Goal: Contribute content

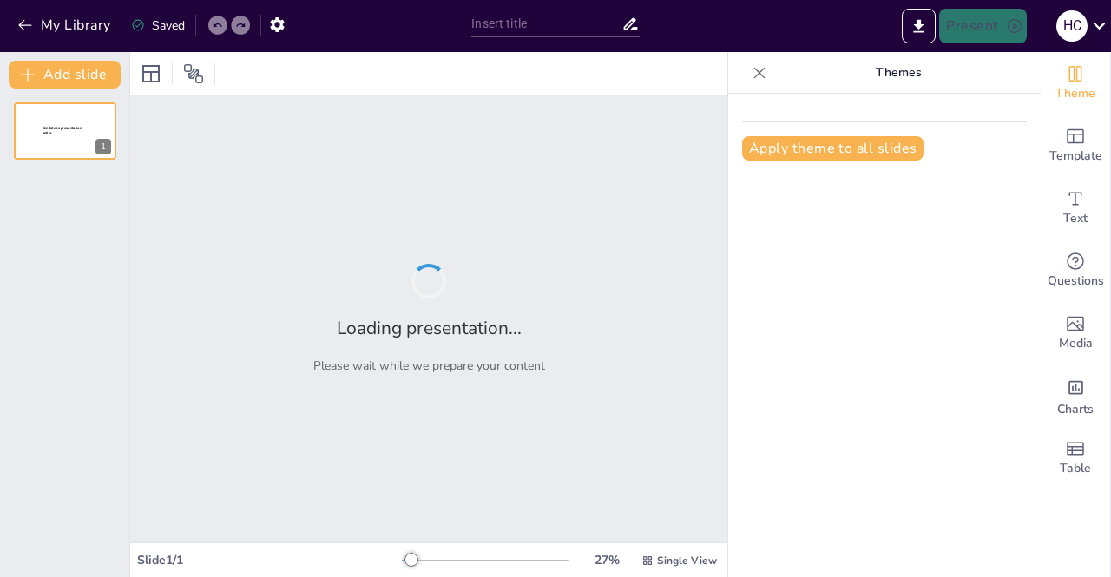
type input "New Sendsteps"
type input "Seguridad Integral: Ventajas de Elegir un Único Proveedor para Empresas Farmacé…"
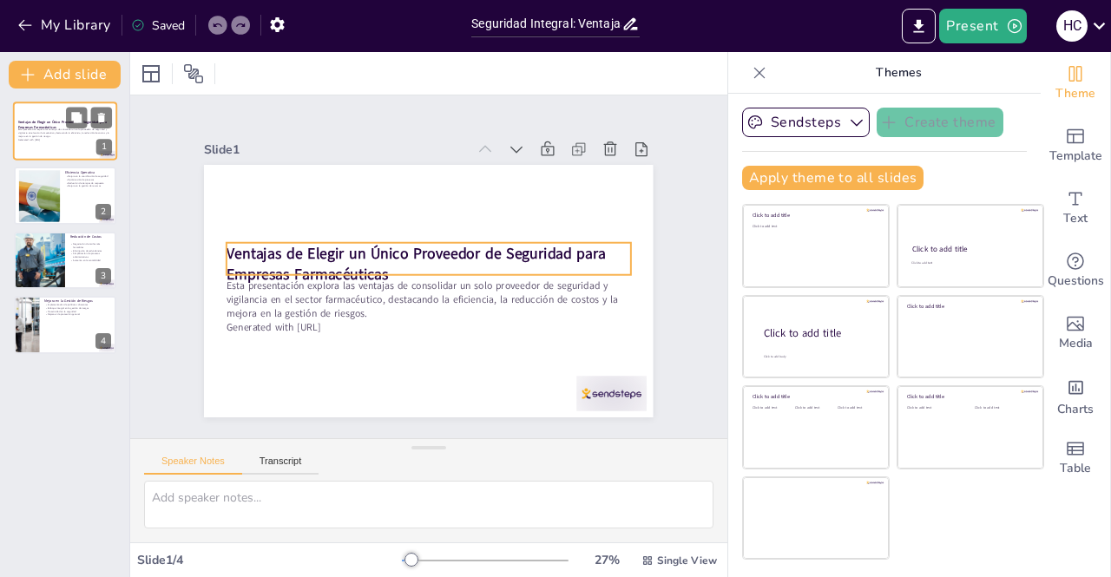
click at [56, 124] on strong "Ventajas de Elegir un Único Proveedor de Seguridad para Empresas Farmacéuticas" at bounding box center [62, 125] width 89 height 10
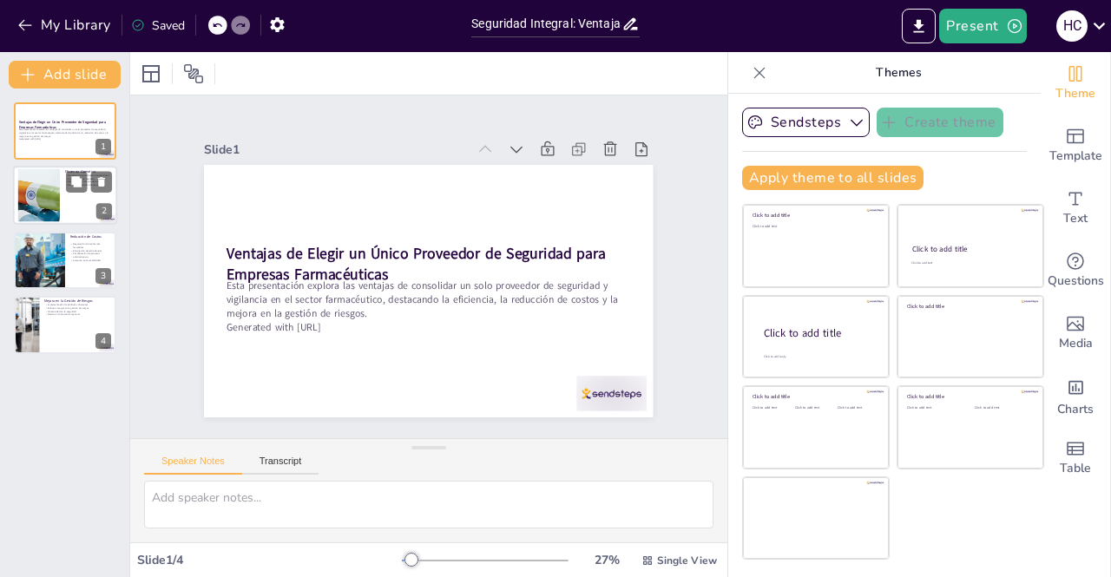
click at [55, 200] on div at bounding box center [39, 195] width 121 height 53
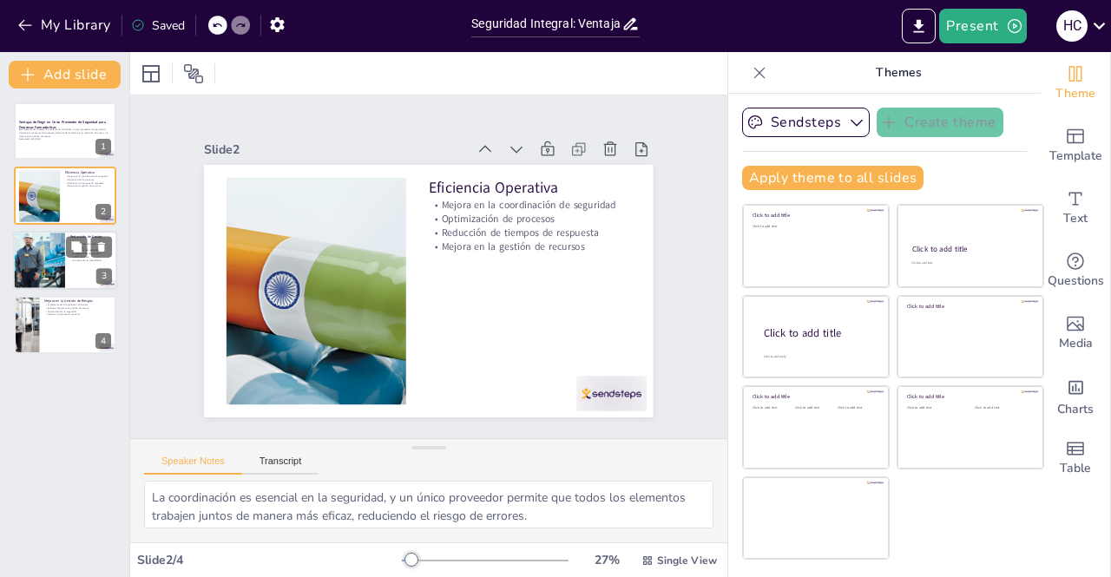
click at [62, 258] on div at bounding box center [39, 260] width 59 height 59
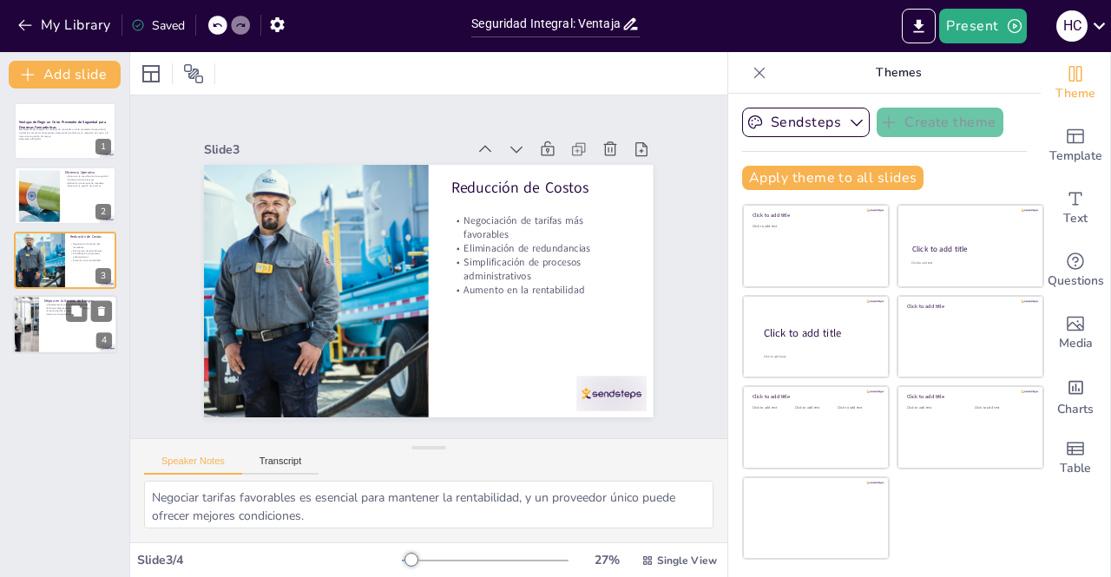
click at [70, 324] on div at bounding box center [65, 324] width 104 height 59
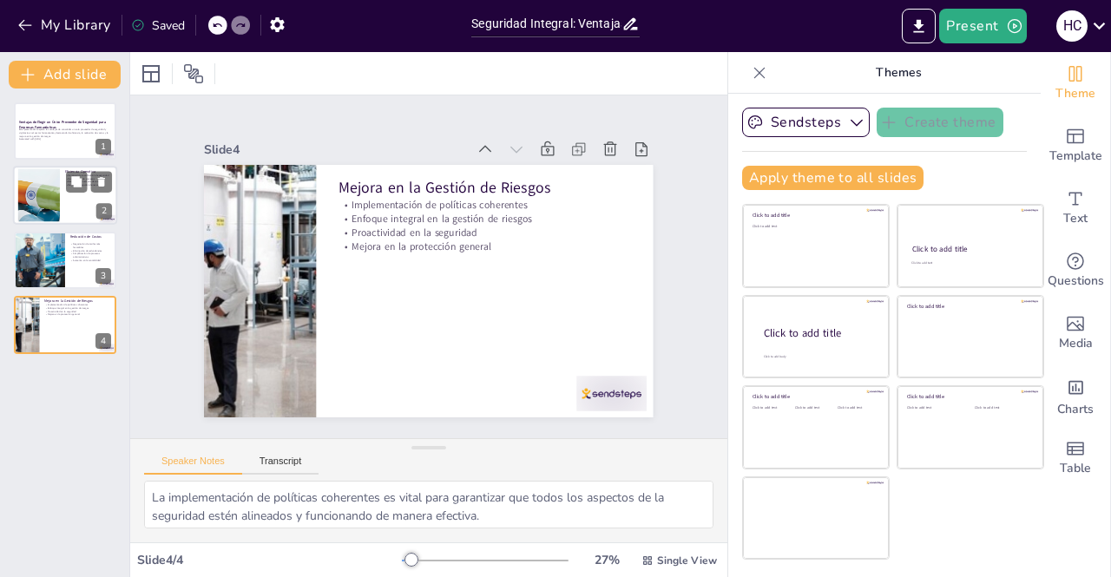
click at [55, 187] on div at bounding box center [39, 195] width 121 height 53
type textarea "La coordinación es esencial en la seguridad, y un único proveedor permite que t…"
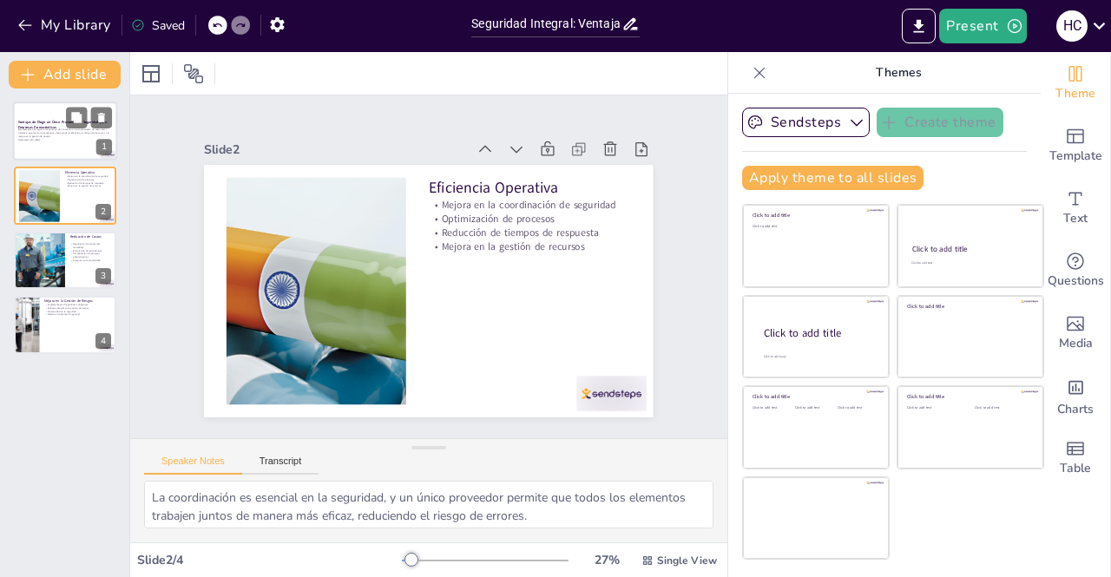
click at [49, 136] on p "Esta presentación explora las ventajas de consolidar un solo proveedor de segur…" at bounding box center [65, 133] width 94 height 10
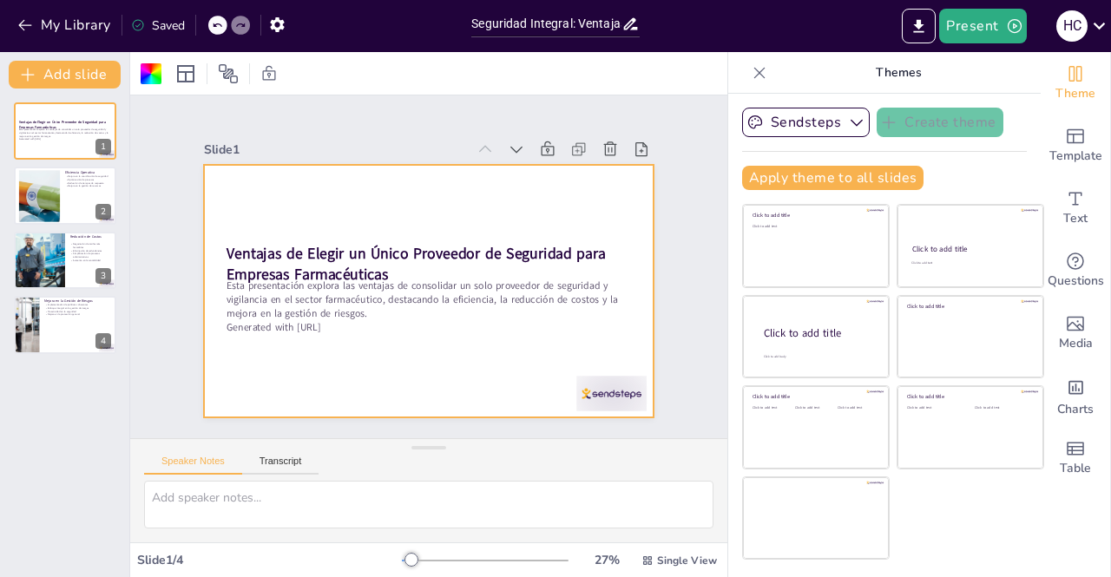
drag, startPoint x: 44, startPoint y: 195, endPoint x: 518, endPoint y: 361, distance: 502.0
click at [518, 361] on div "Slide 1 Ventajas de Elegir un Único Proveedor de Seguridad para Empresas Farmac…" at bounding box center [428, 266] width 449 height 301
type textarea "La coordinación es esencial en la seguridad, y un único proveedor permite que t…"
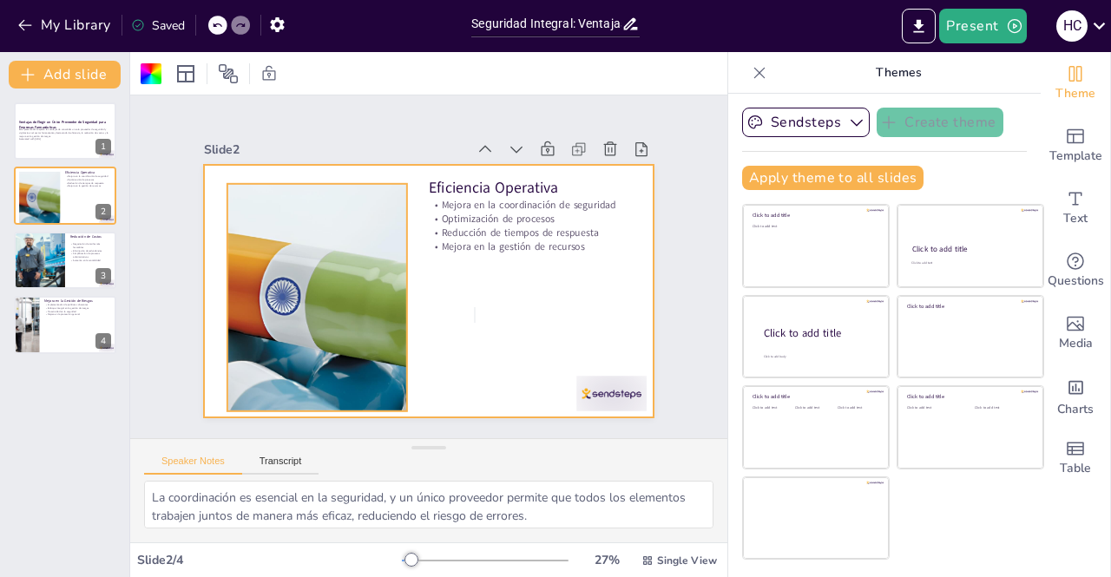
click at [324, 274] on div at bounding box center [339, 194] width 489 height 553
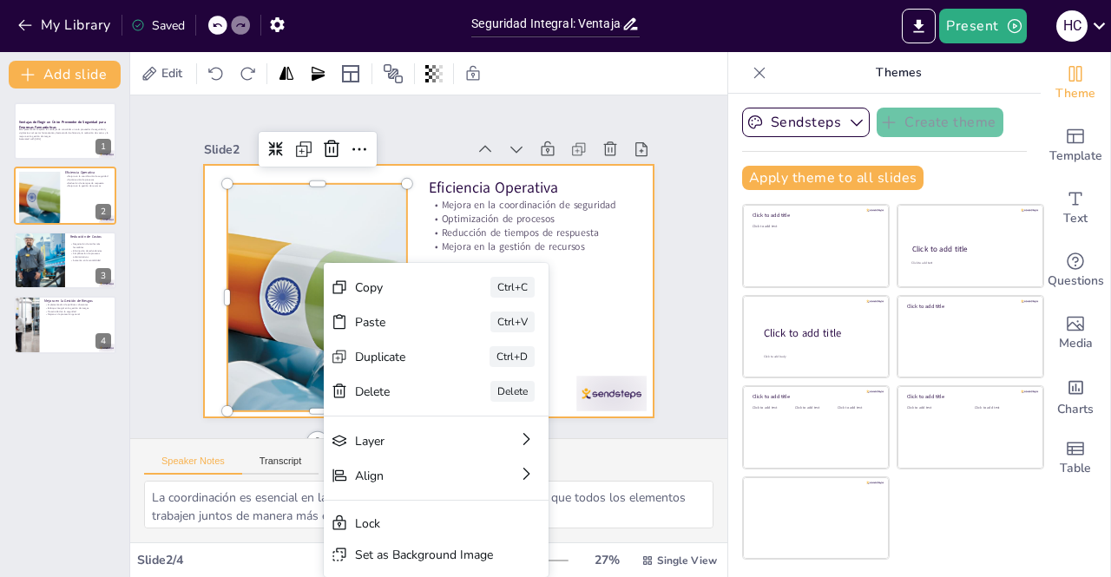
click at [452, 246] on p "Reducción de tiempos de respuesta" at bounding box center [508, 337] width 113 height 182
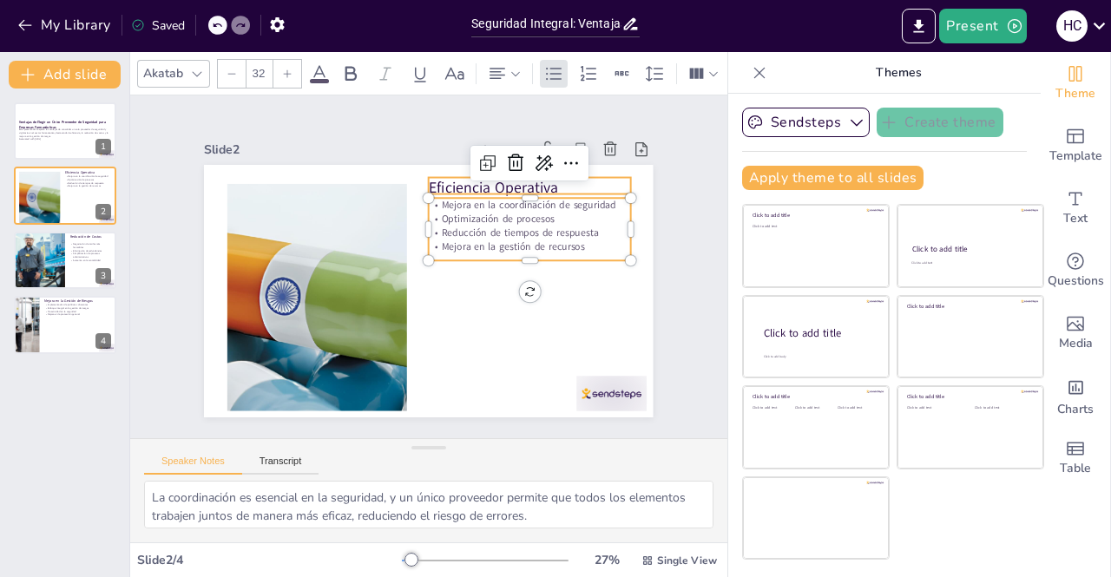
click at [446, 183] on p "Eficiencia Operativa" at bounding box center [530, 188] width 202 height 21
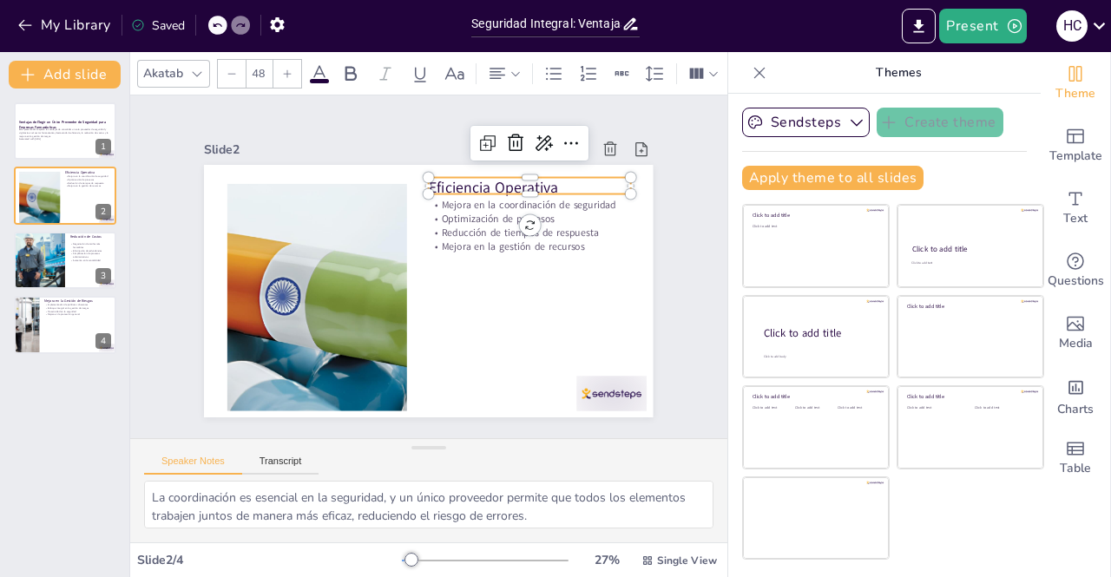
click at [554, 178] on p "Eficiencia Operativa" at bounding box center [530, 188] width 202 height 21
click at [565, 246] on p "Reducción de tiempos de respuesta" at bounding box center [508, 337] width 113 height 182
type input "32"
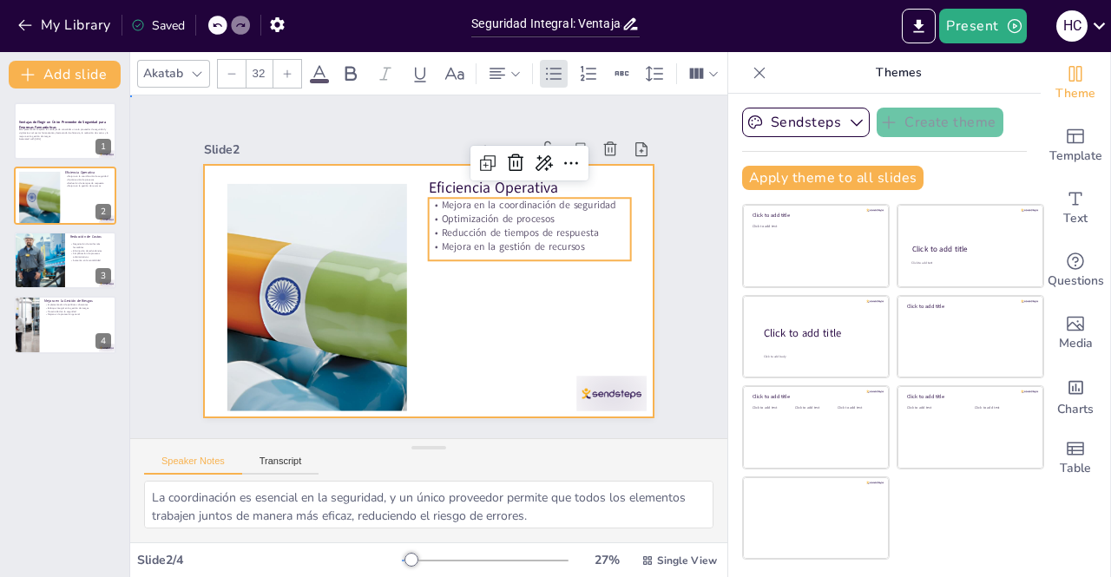
click at [559, 309] on div at bounding box center [428, 291] width 449 height 253
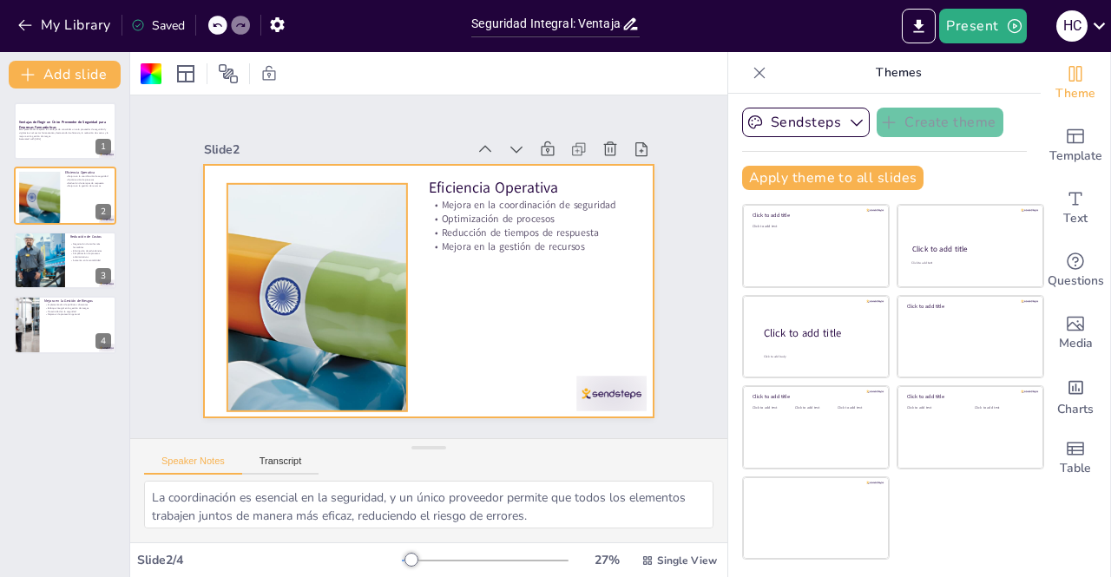
click at [333, 345] on div at bounding box center [317, 297] width 518 height 227
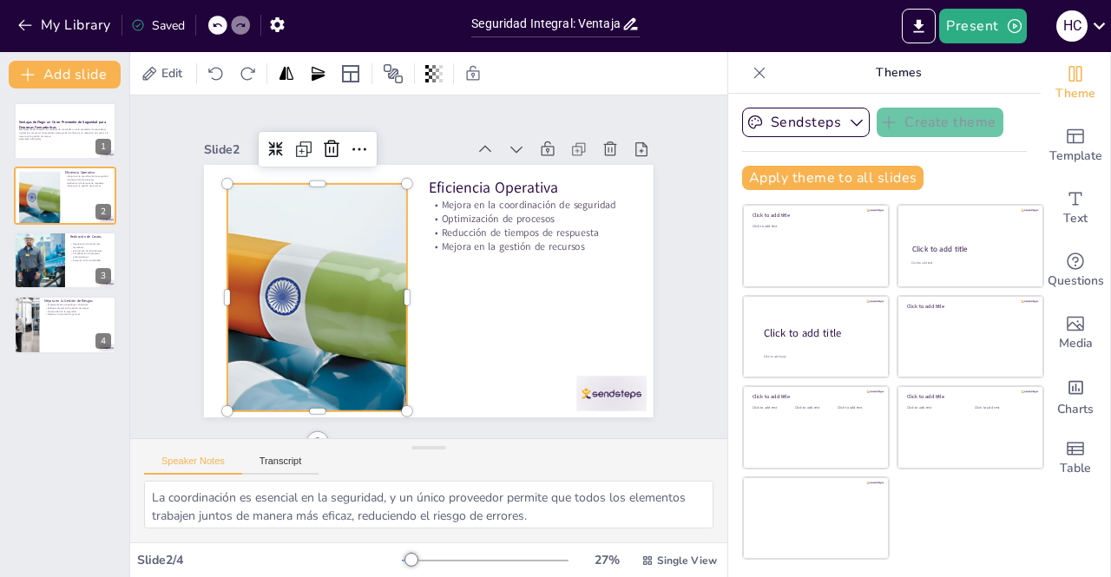
click at [918, 516] on div "Click to add title Click to add text Click to add title Click to add text Click…" at bounding box center [893, 382] width 302 height 356
click at [321, 261] on div at bounding box center [314, 286] width 539 height 280
click at [305, 239] on div at bounding box center [317, 297] width 518 height 227
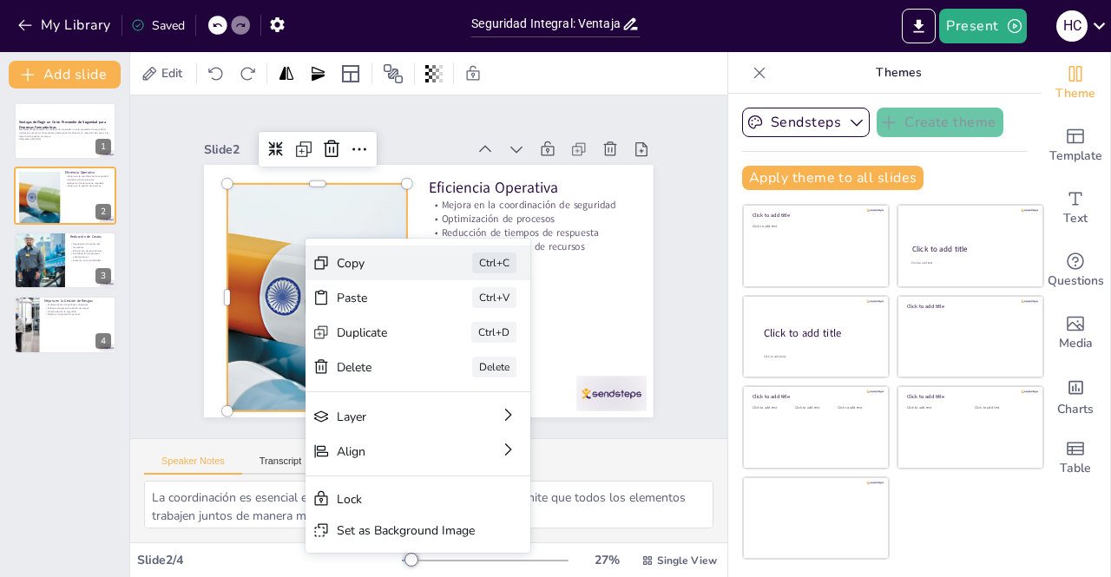
click at [467, 351] on div "Copy" at bounding box center [510, 359] width 87 height 16
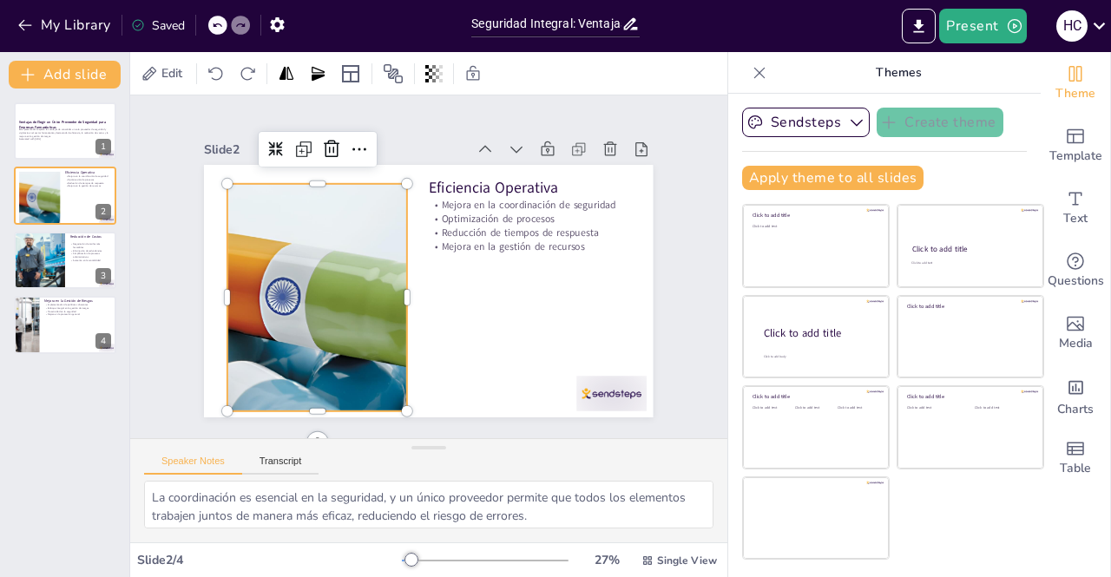
scroll to position [21, 0]
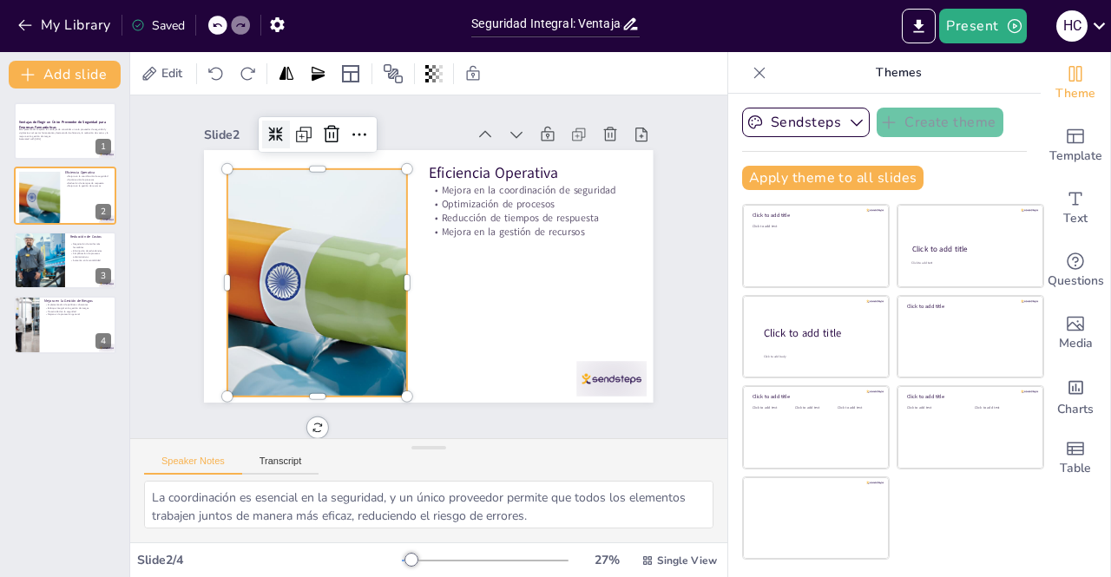
click at [268, 127] on icon at bounding box center [275, 134] width 15 height 15
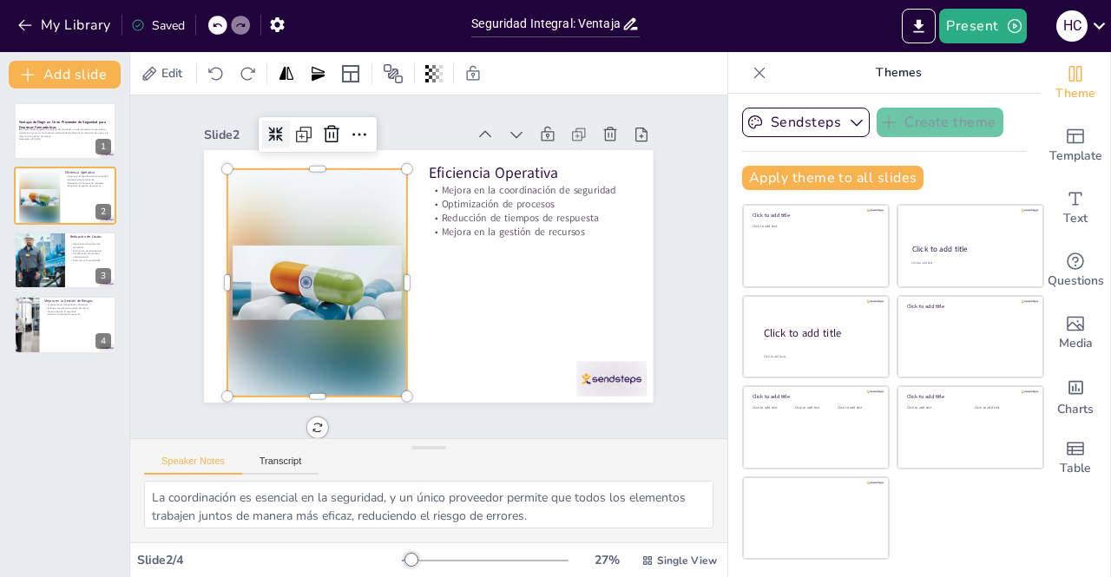
click at [268, 127] on icon at bounding box center [275, 134] width 15 height 15
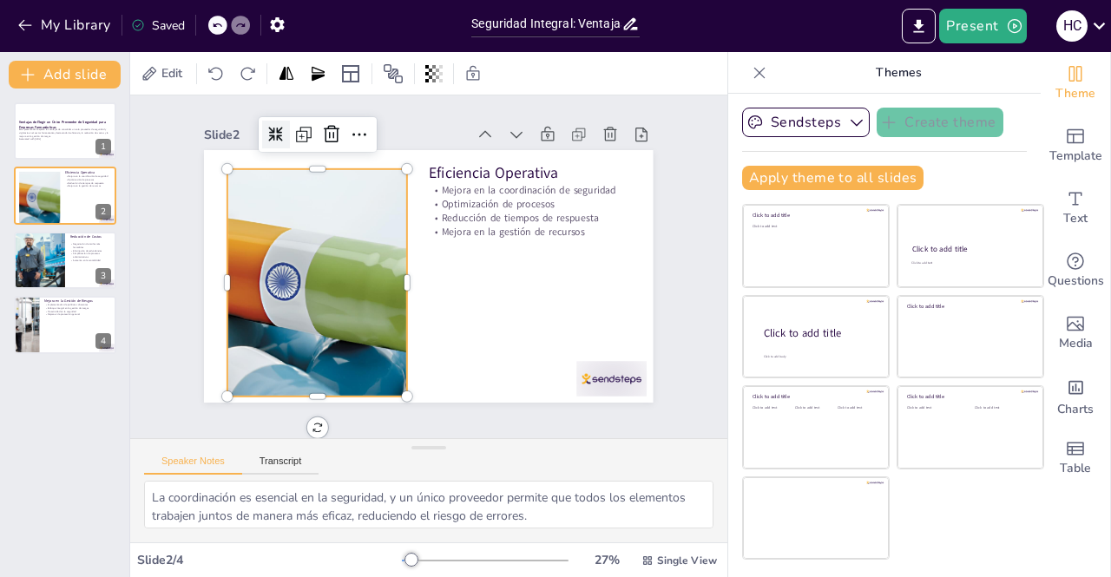
click at [268, 127] on icon at bounding box center [275, 134] width 15 height 15
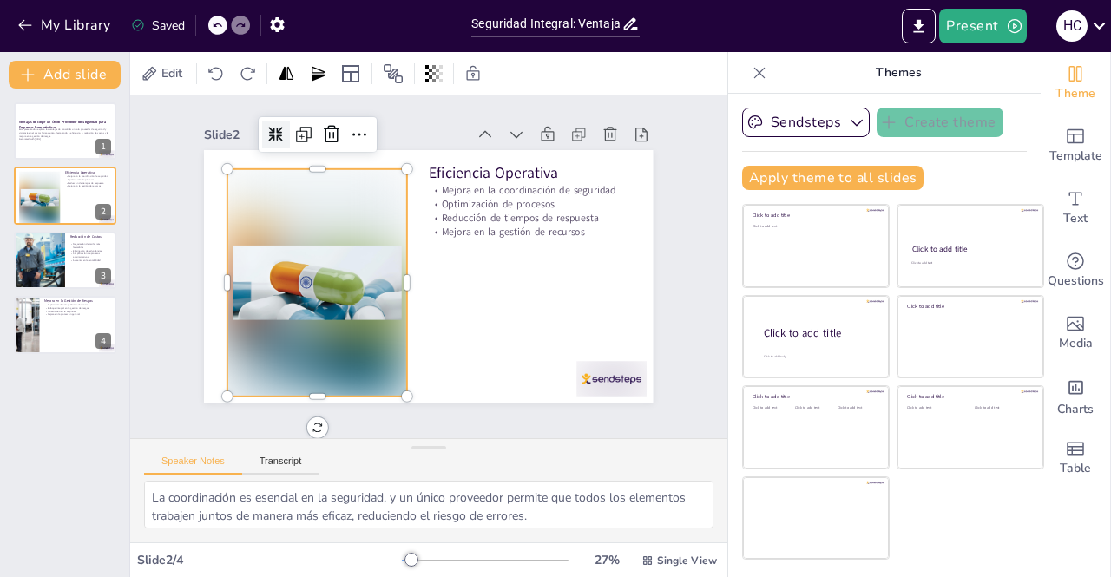
click at [268, 127] on icon at bounding box center [275, 134] width 15 height 15
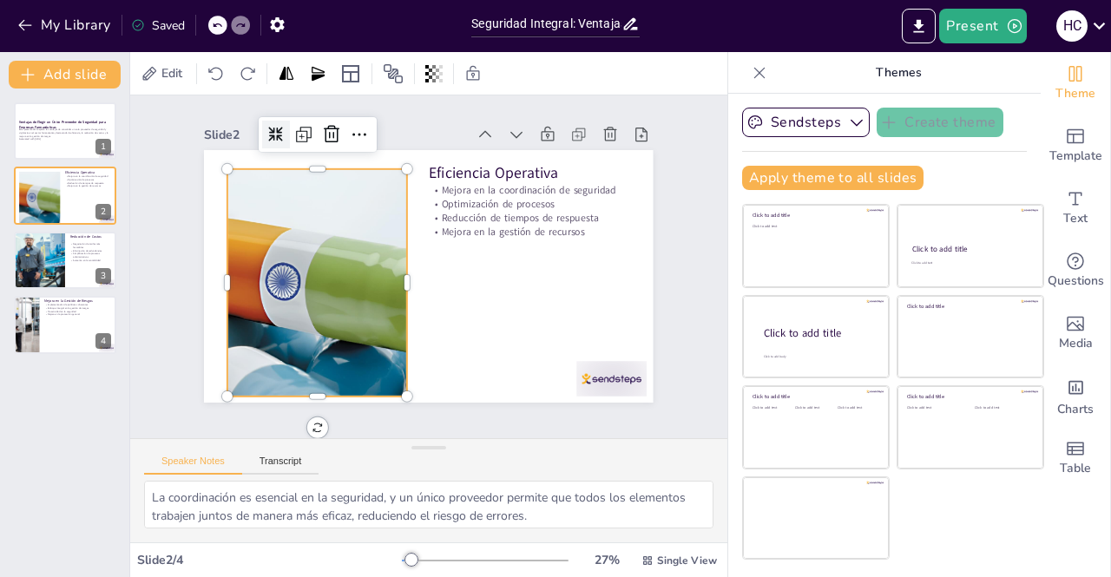
click at [282, 122] on icon at bounding box center [290, 119] width 16 height 16
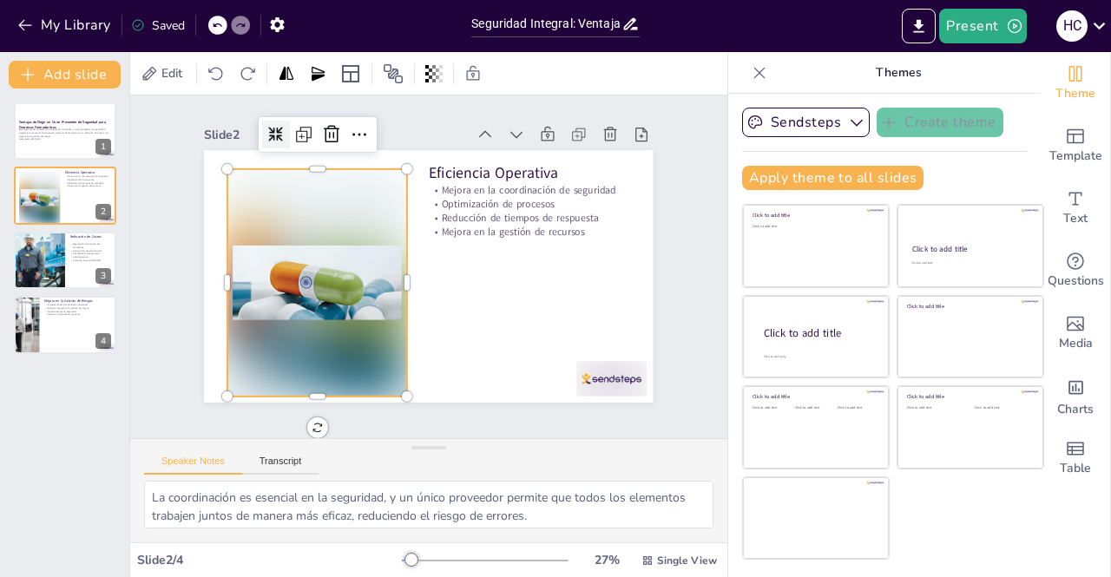
click at [268, 127] on icon at bounding box center [275, 134] width 15 height 15
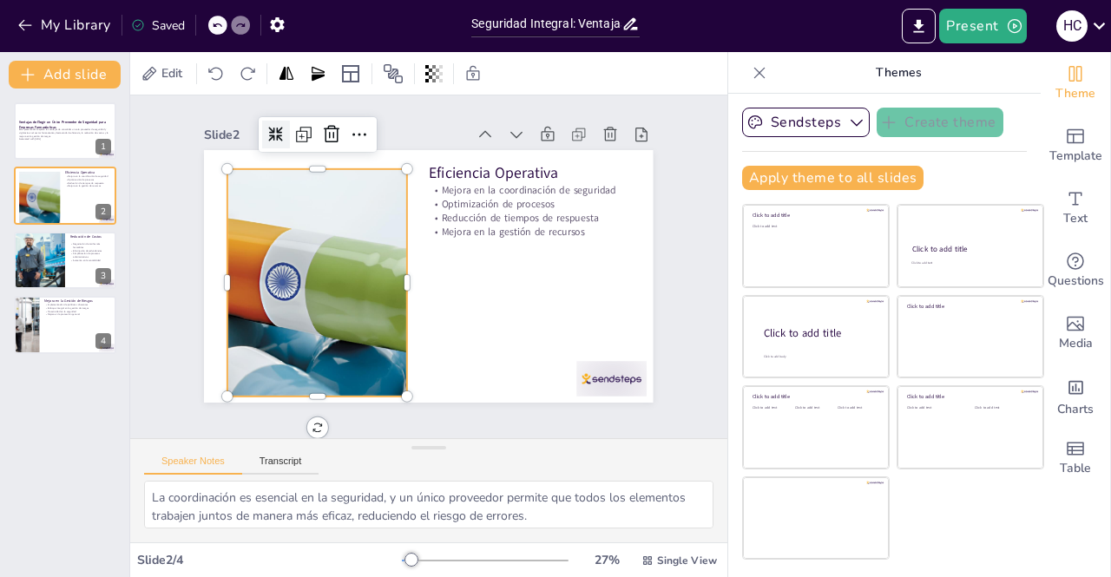
click at [268, 127] on icon at bounding box center [275, 134] width 15 height 15
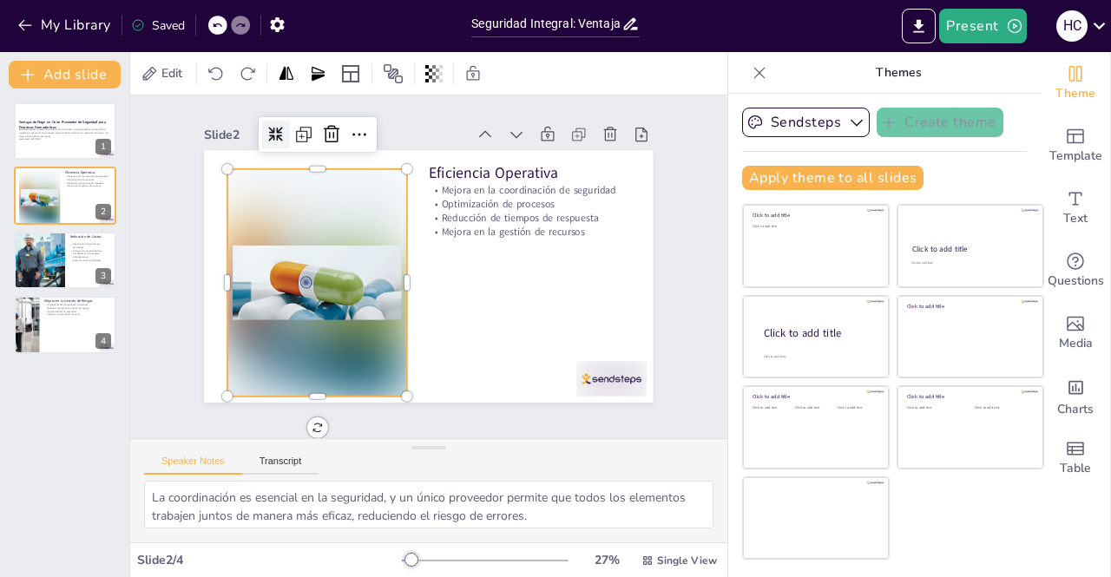
click at [282, 122] on icon at bounding box center [290, 119] width 16 height 16
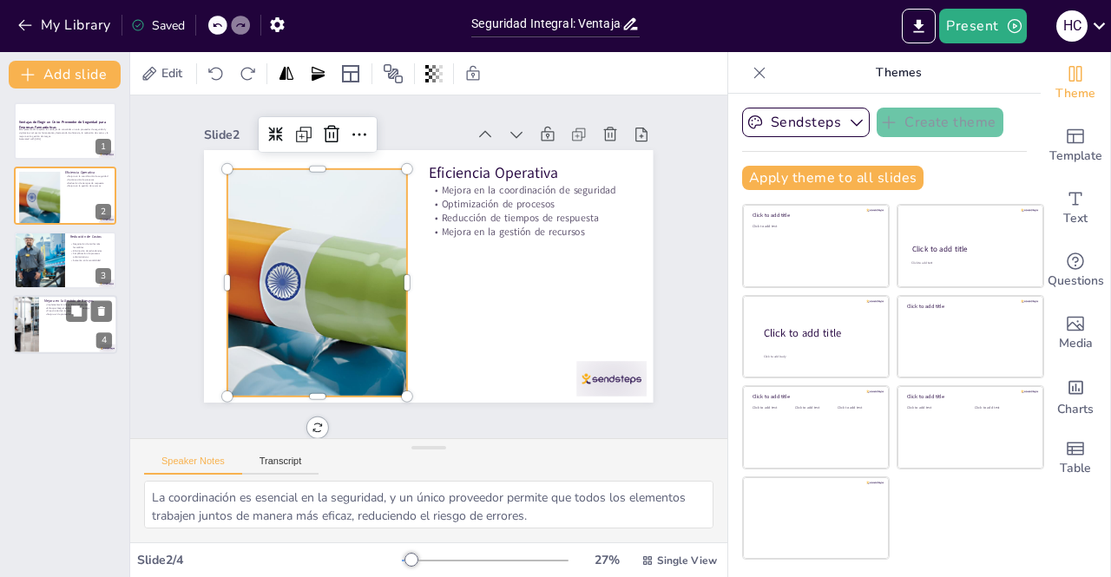
click at [54, 339] on div at bounding box center [65, 324] width 104 height 59
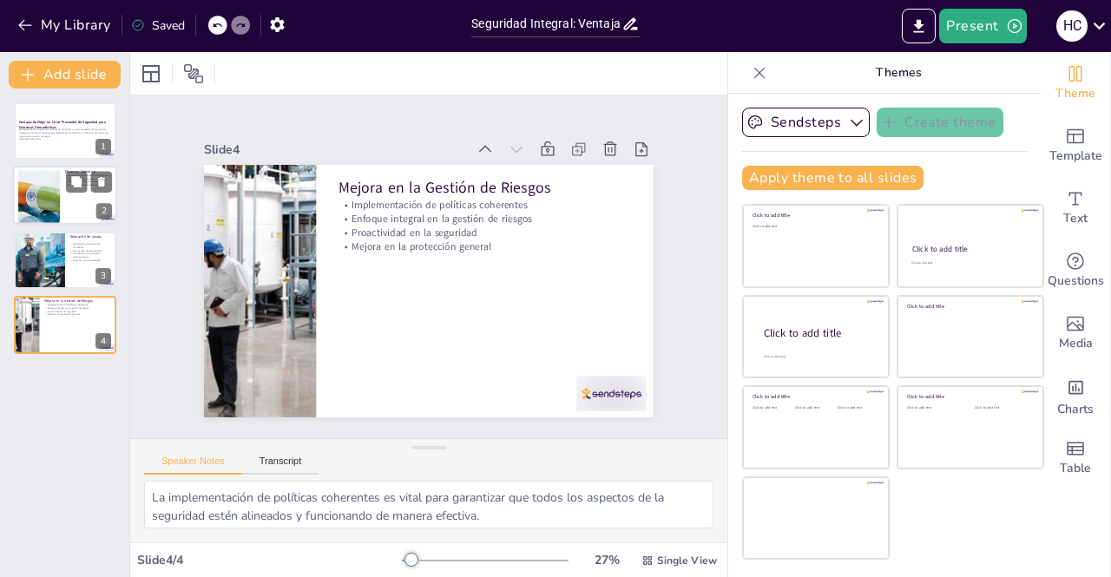
click at [67, 204] on div at bounding box center [65, 196] width 104 height 59
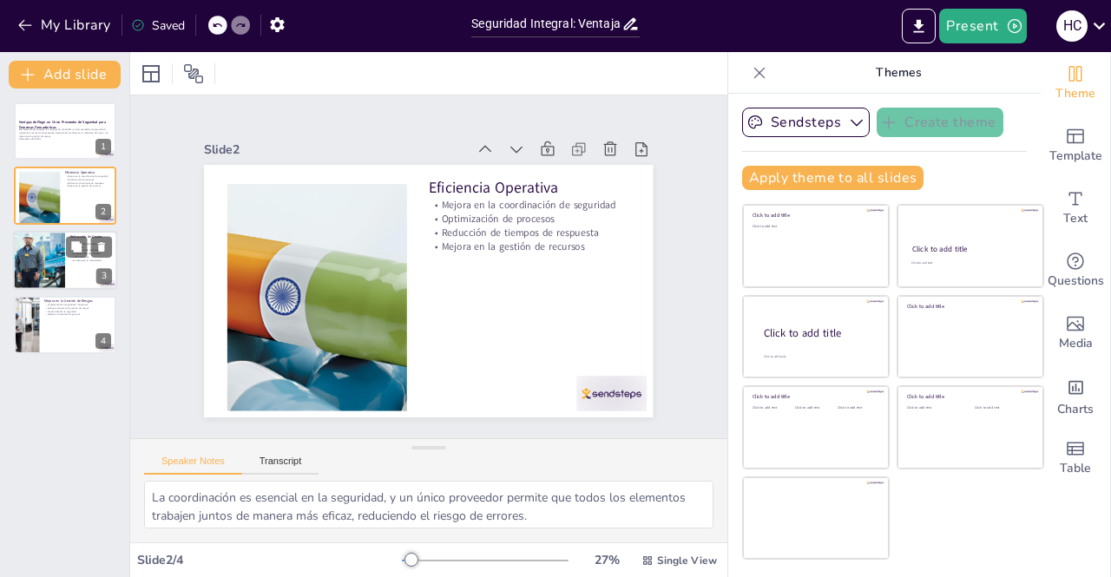
click at [52, 249] on div at bounding box center [39, 260] width 59 height 59
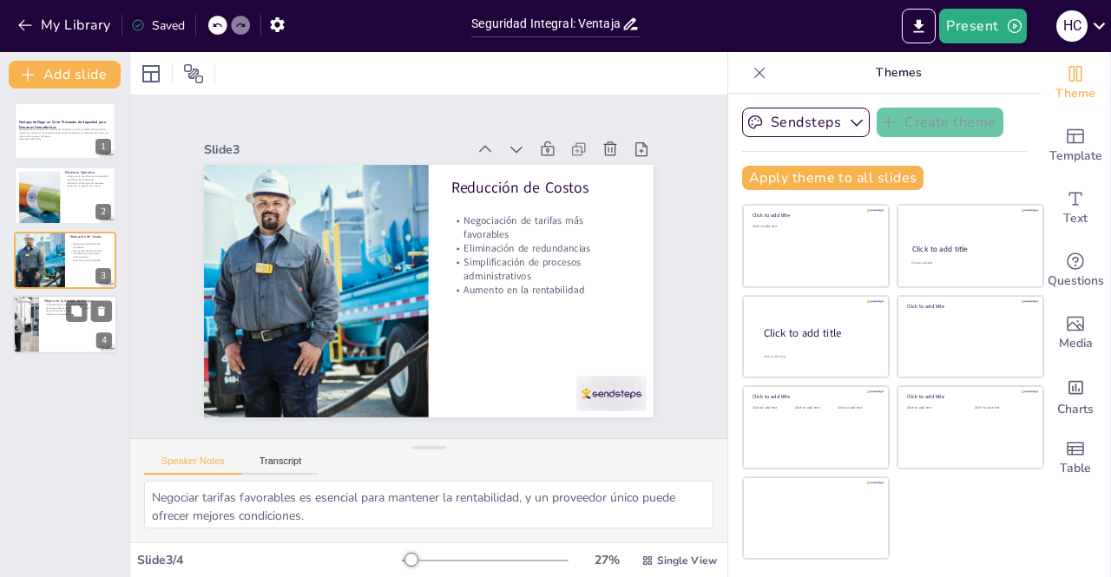
click at [54, 326] on div at bounding box center [65, 324] width 104 height 59
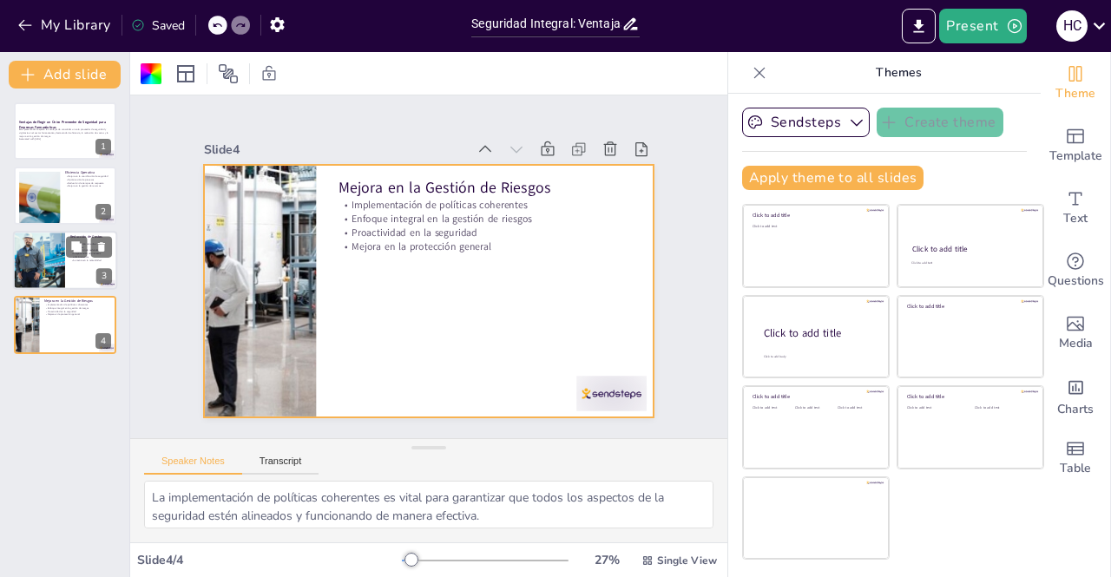
click at [45, 240] on div at bounding box center [39, 260] width 59 height 59
type textarea "Negociar tarifas favorables es esencial para mantener la rentabilidad, y un pro…"
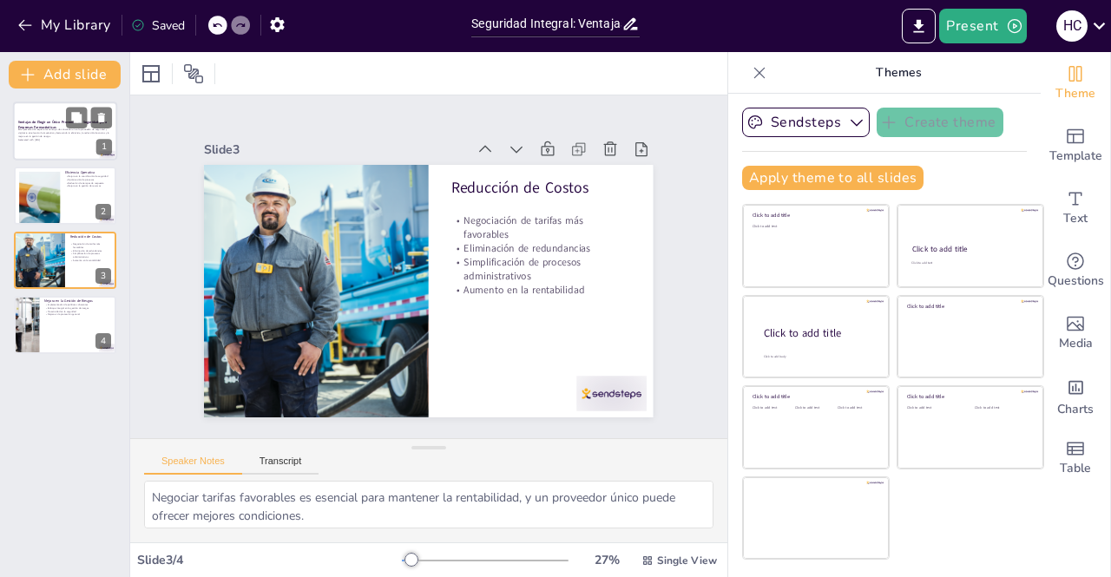
click at [63, 135] on p "Esta presentación explora las ventajas de consolidar un solo proveedor de segur…" at bounding box center [65, 133] width 94 height 10
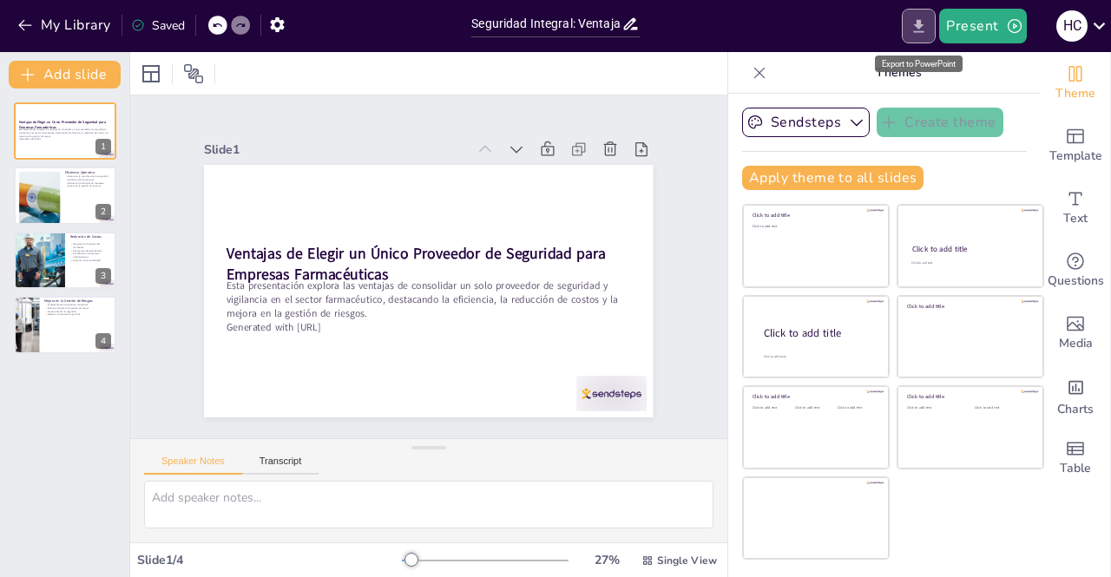
click at [923, 28] on icon "Export to PowerPoint" at bounding box center [919, 26] width 18 height 18
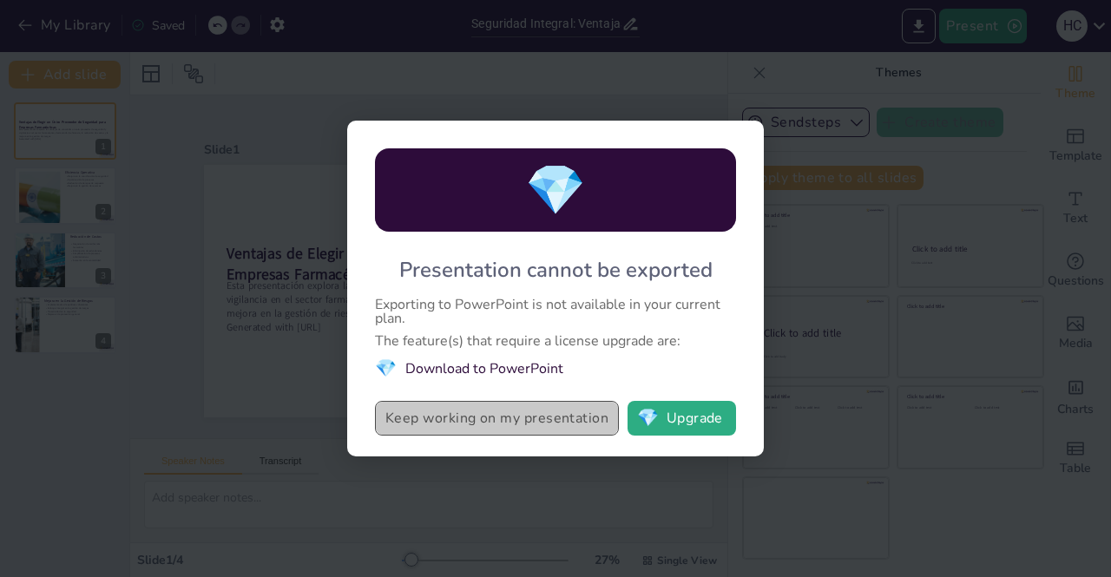
click at [535, 426] on button "Keep working on my presentation" at bounding box center [497, 418] width 244 height 35
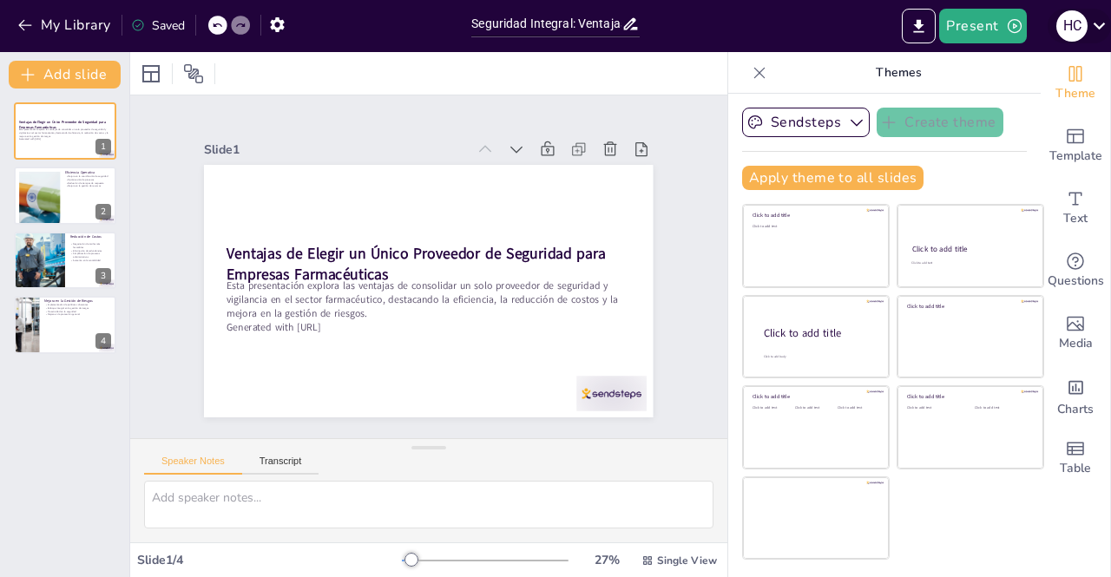
click at [1093, 36] on icon at bounding box center [1098, 25] width 23 height 23
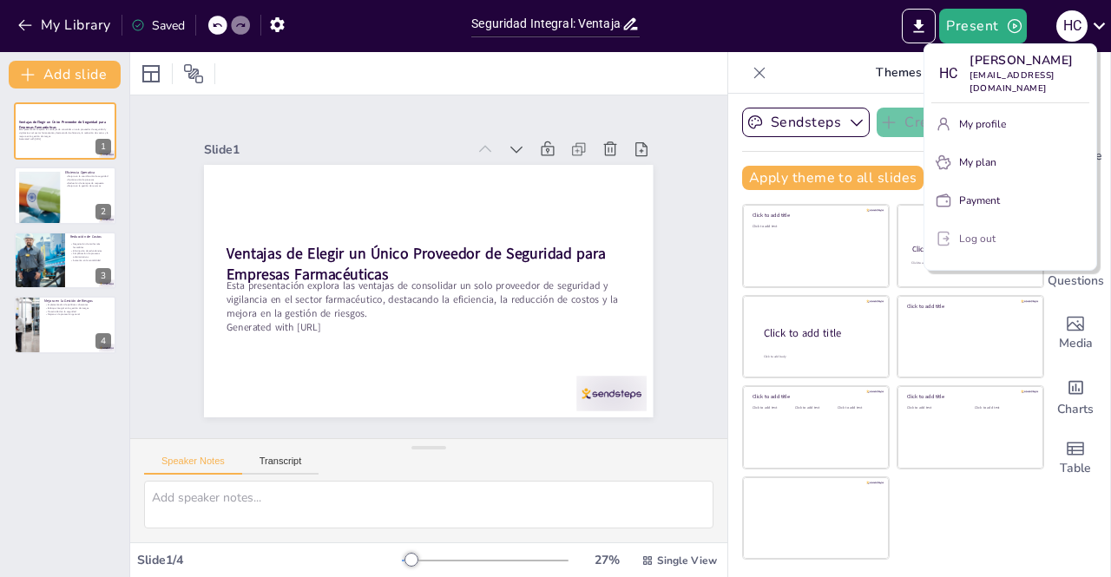
click at [970, 237] on p "Log out" at bounding box center [977, 239] width 36 height 16
